Goal: Obtain resource: Download file/media

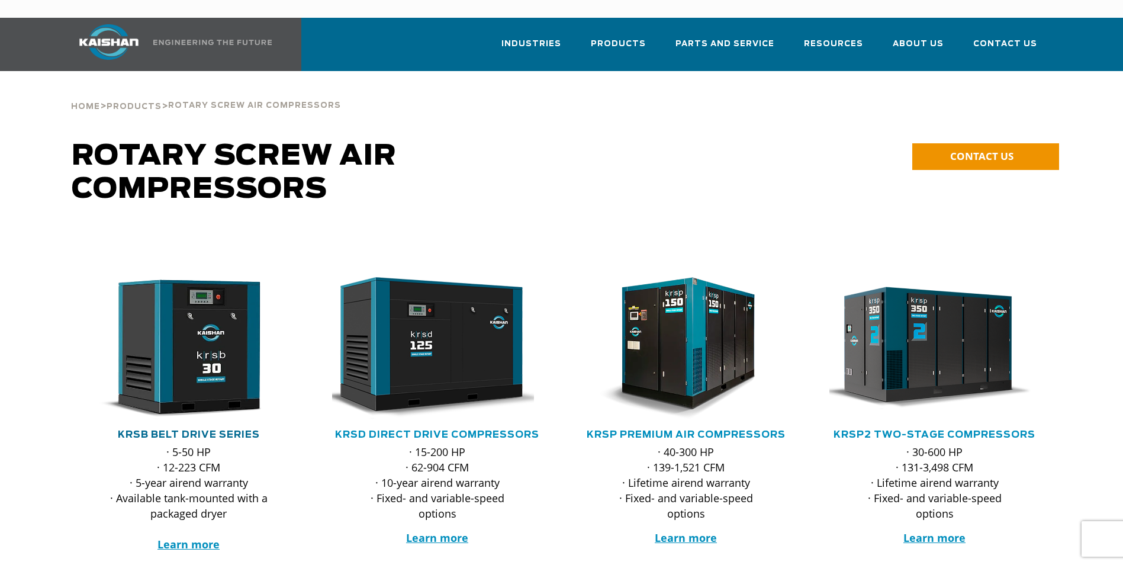
click at [214, 430] on link "KRSB Belt Drive Series" at bounding box center [189, 434] width 142 height 9
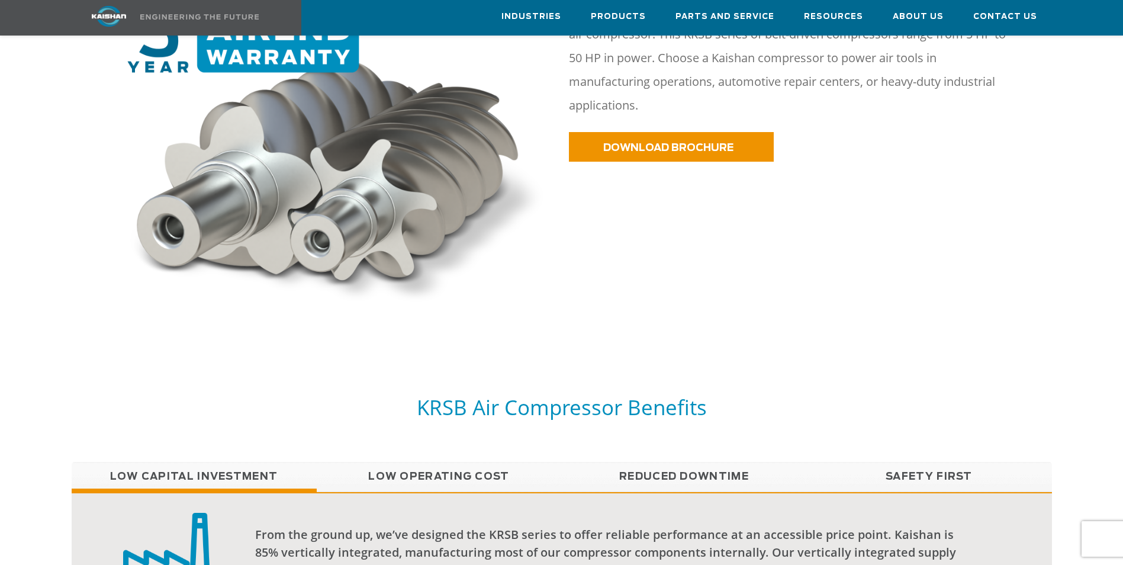
scroll to position [850, 0]
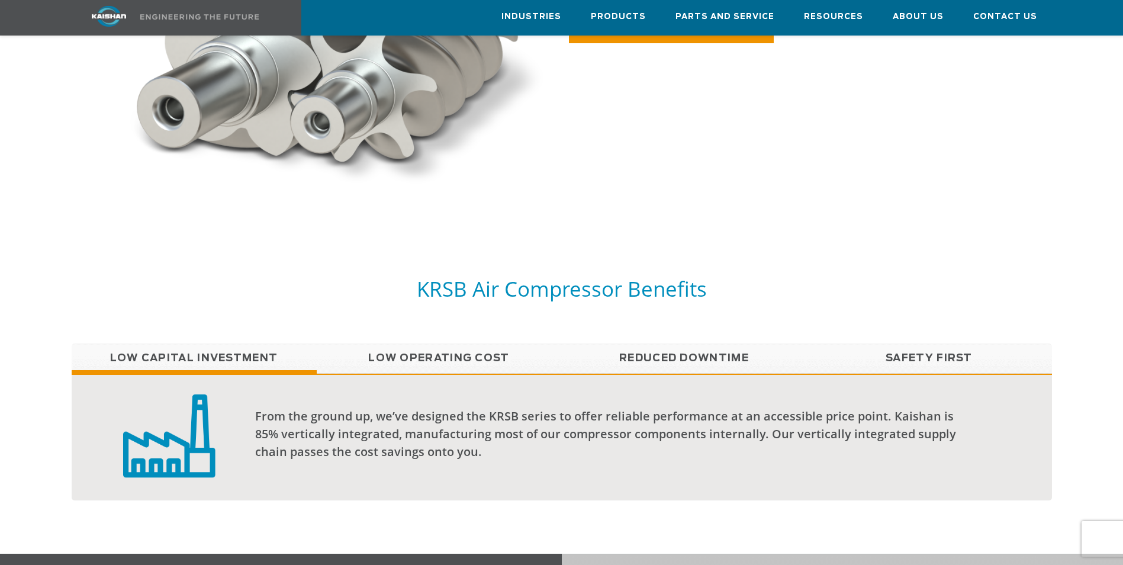
click at [398, 343] on link "Low Operating Cost" at bounding box center [439, 358] width 245 height 30
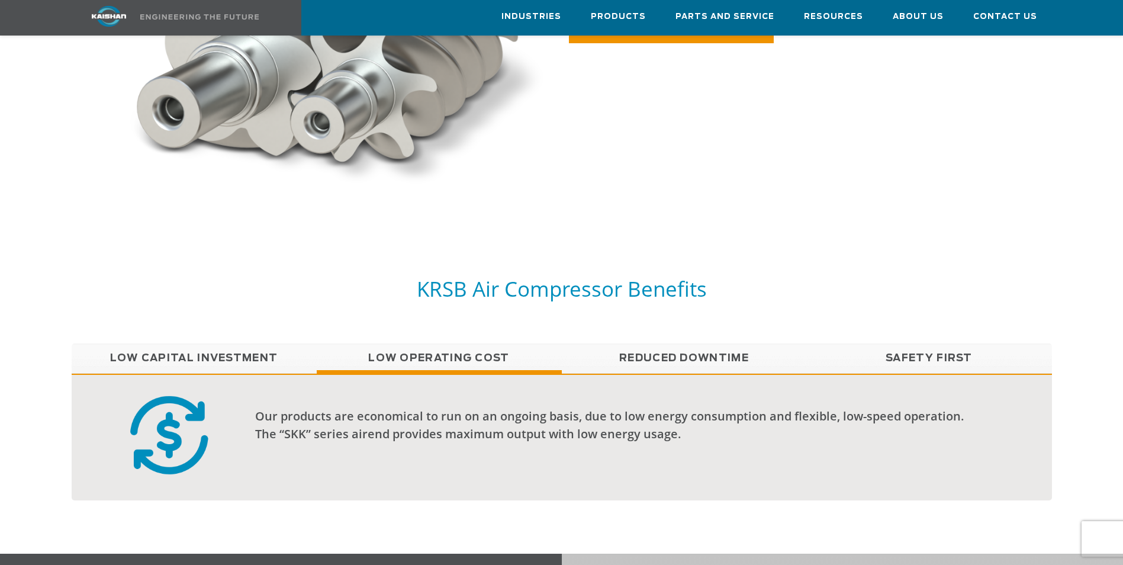
click at [714, 343] on link "Reduced Downtime" at bounding box center [684, 358] width 245 height 30
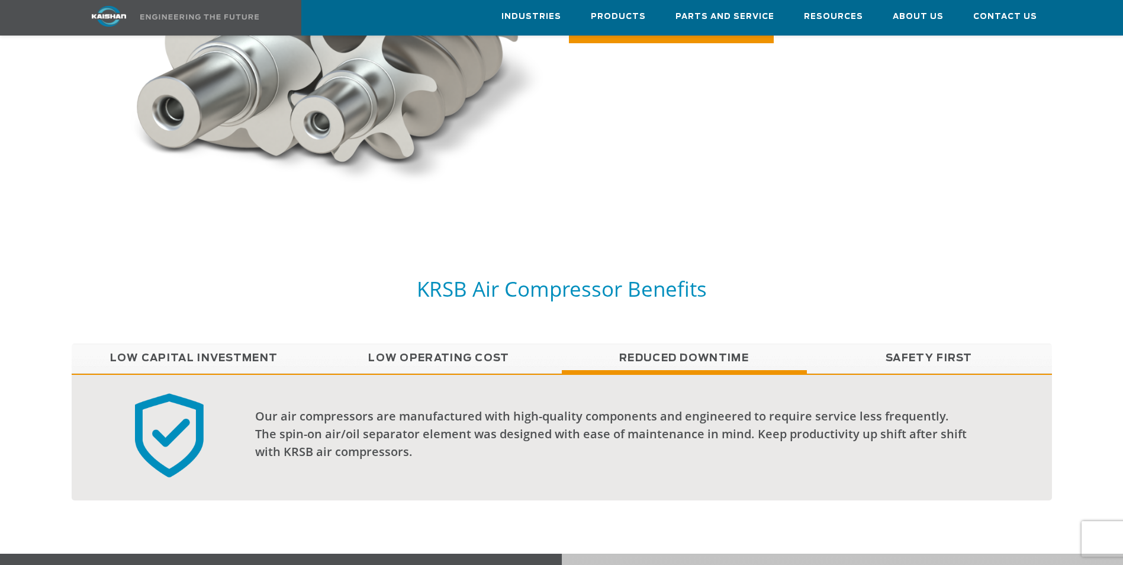
click at [919, 346] on link "Safety First" at bounding box center [929, 358] width 245 height 30
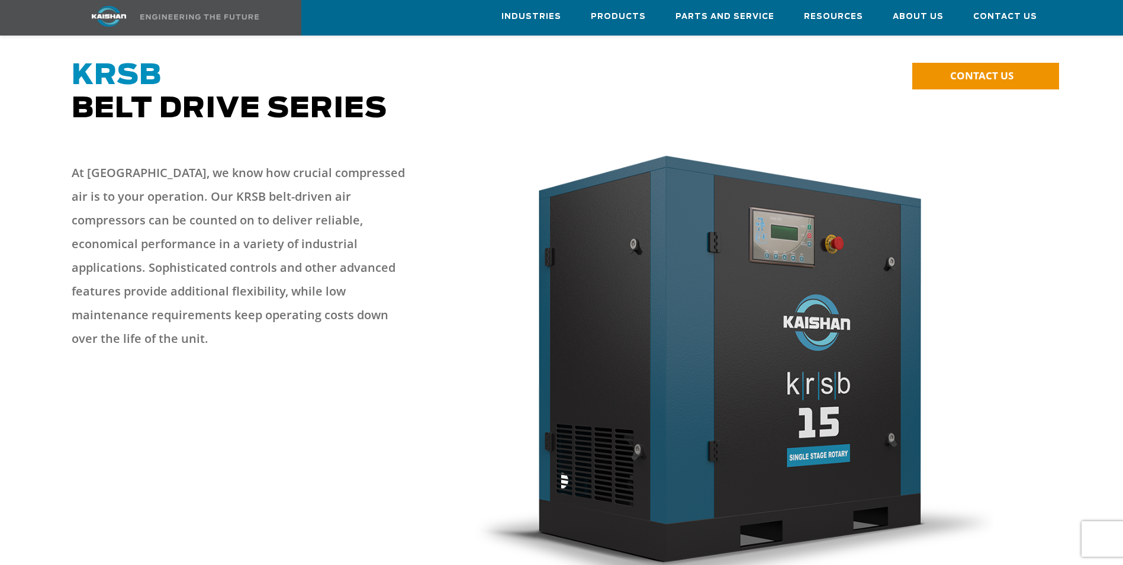
scroll to position [0, 0]
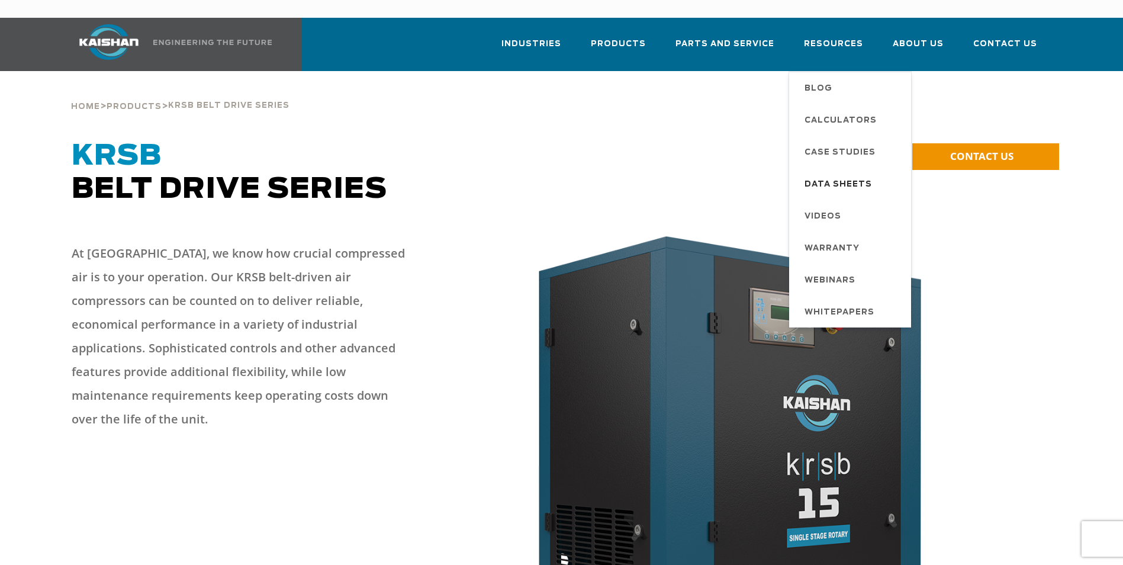
click at [848, 175] on span "Data Sheets" at bounding box center [837, 185] width 67 height 20
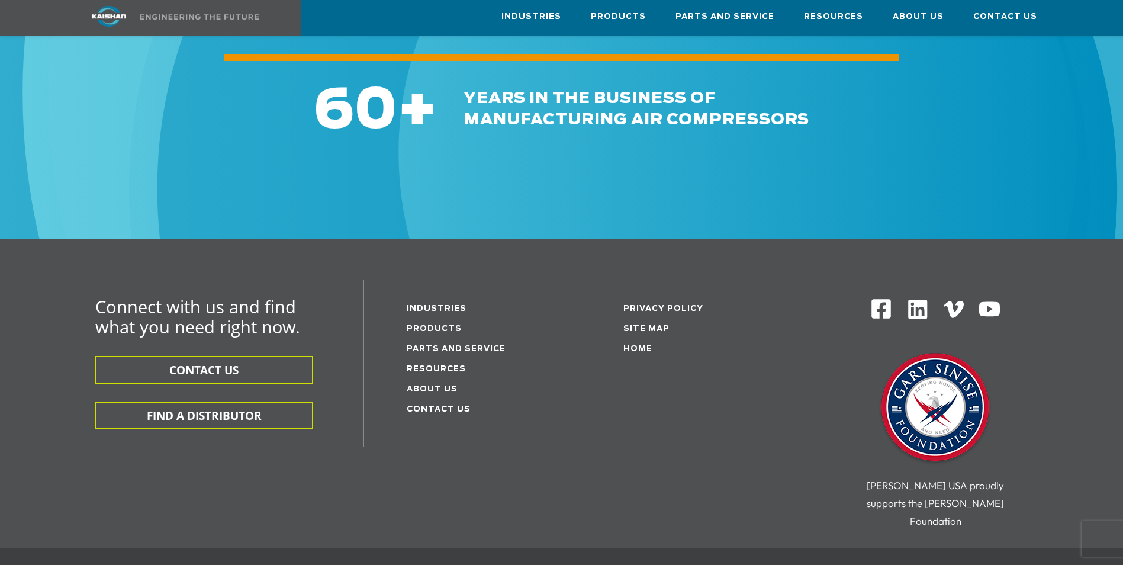
scroll to position [178, 0]
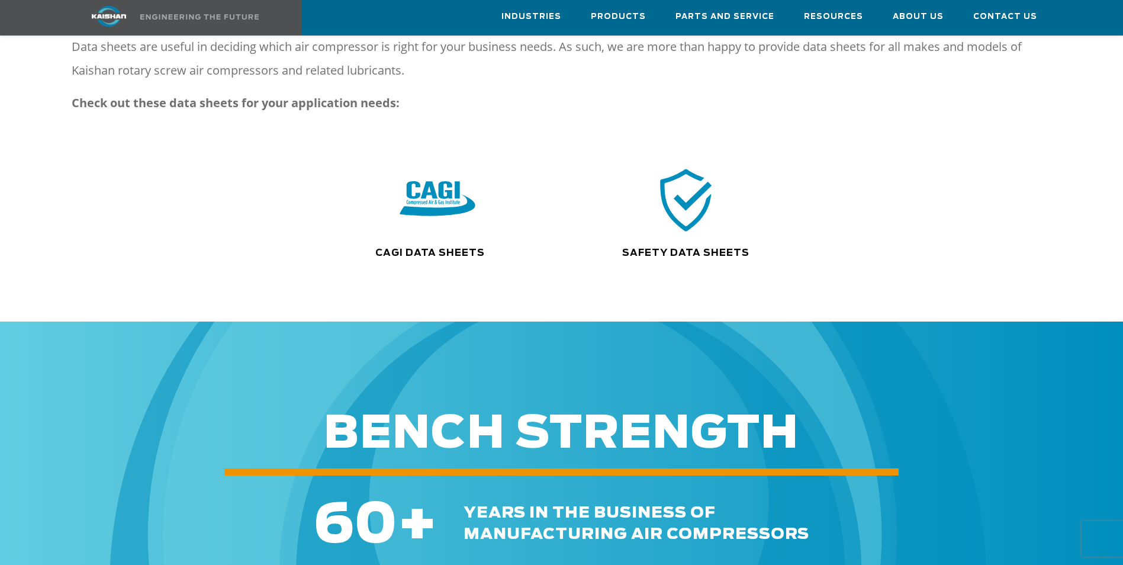
click at [423, 198] on img at bounding box center [437, 200] width 76 height 76
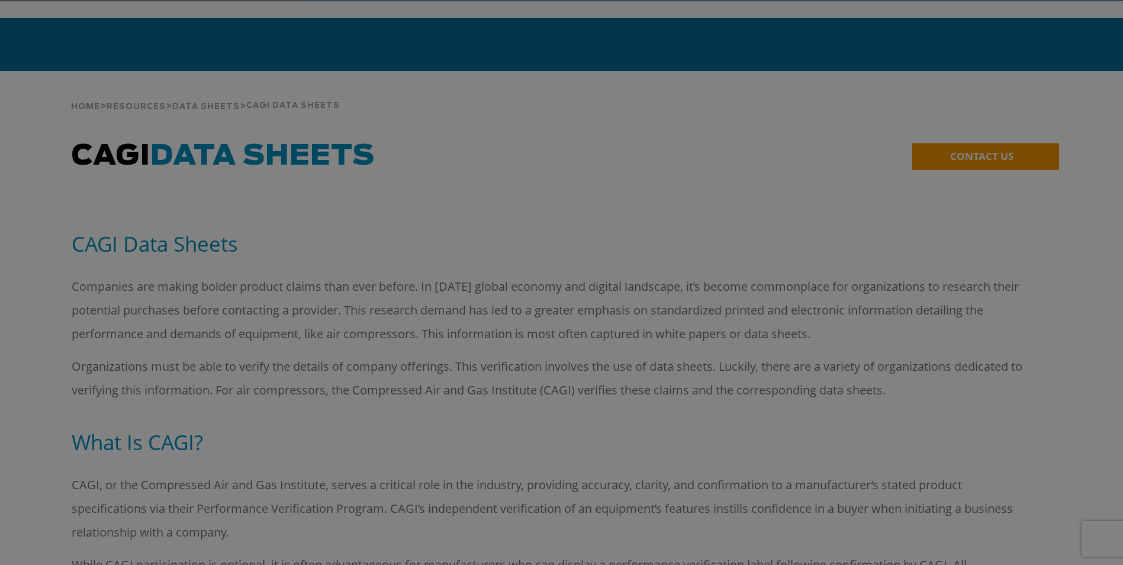
scroll to position [237, 0]
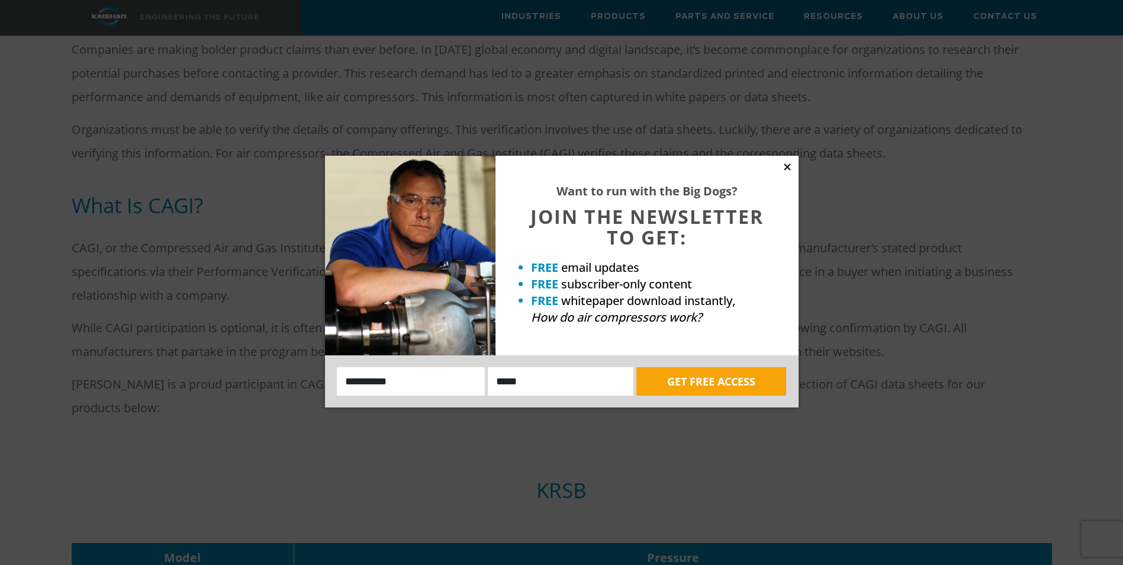
click at [789, 167] on icon at bounding box center [787, 167] width 11 height 11
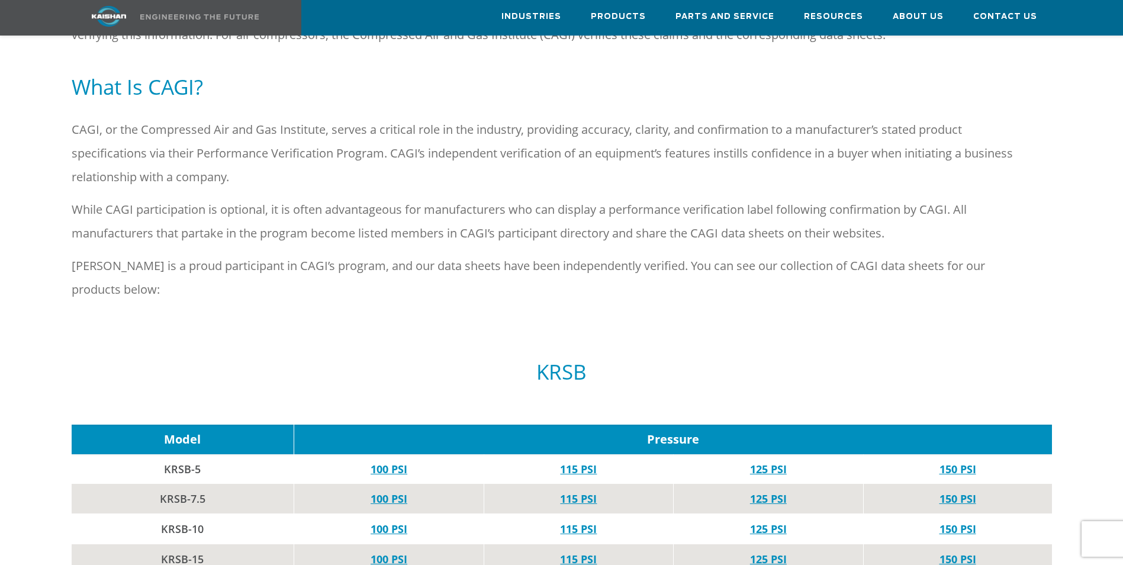
scroll to position [473, 0]
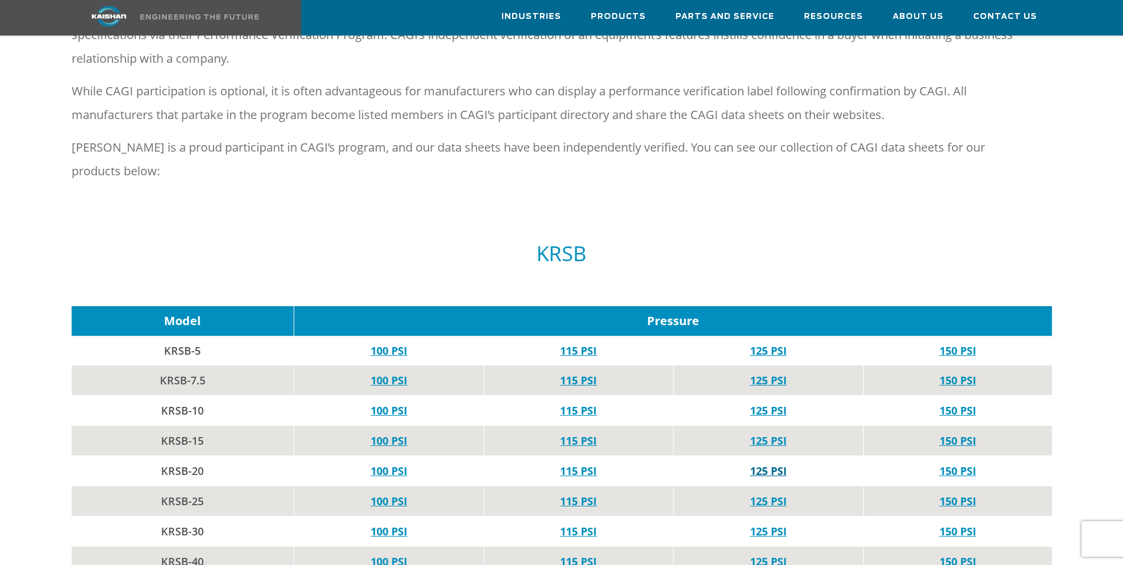
click at [764, 463] on link "125 PSI" at bounding box center [768, 470] width 37 height 14
